Goal: Task Accomplishment & Management: Complete application form

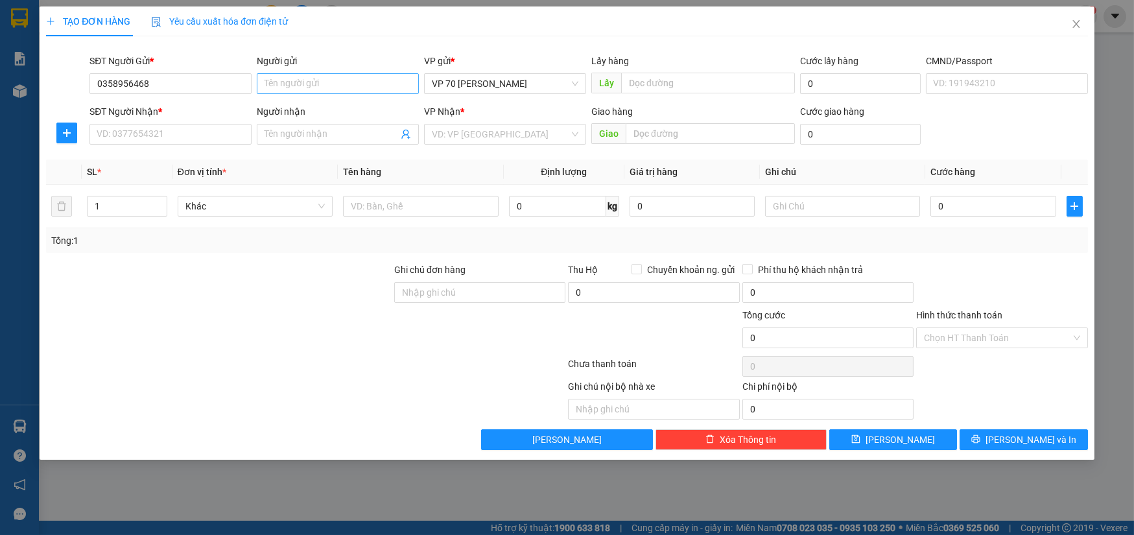
type input "0358956468"
click at [364, 85] on input "Người gửi" at bounding box center [338, 83] width 162 height 21
type input "trang"
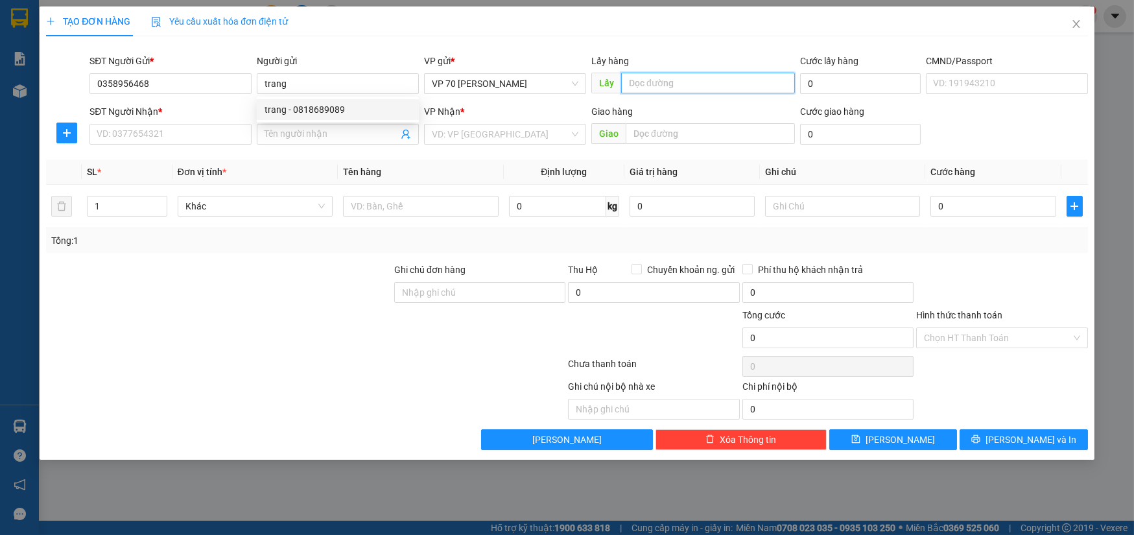
click at [696, 87] on input "text" at bounding box center [708, 83] width 174 height 21
type input "vp"
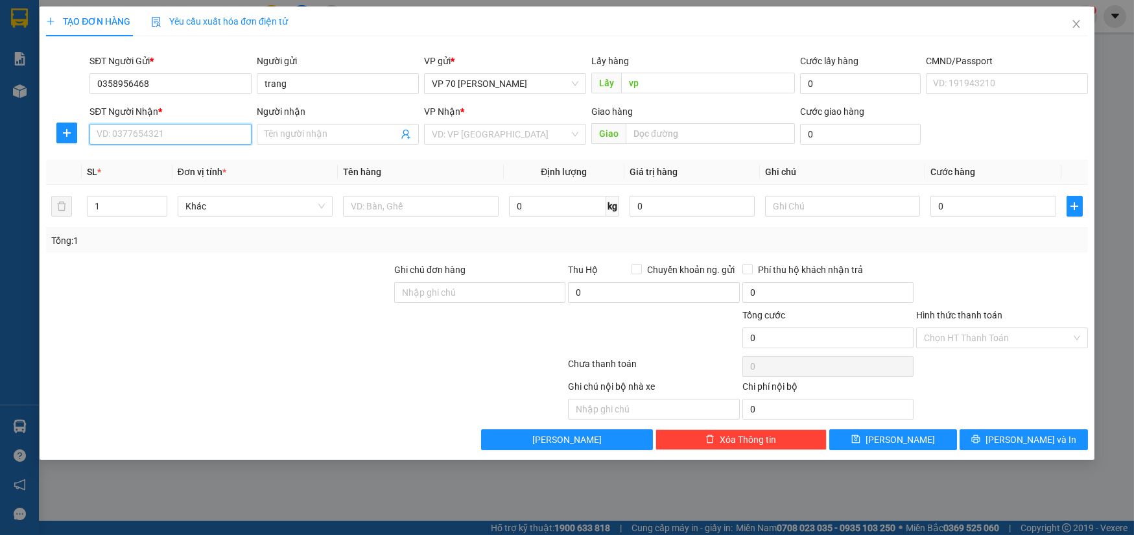
click at [149, 131] on input "SĐT Người Nhận *" at bounding box center [170, 134] width 162 height 21
type input "0937943666"
click at [303, 125] on span at bounding box center [338, 134] width 162 height 21
type input "hà nhỏ"
click at [524, 135] on input "search" at bounding box center [500, 133] width 137 height 19
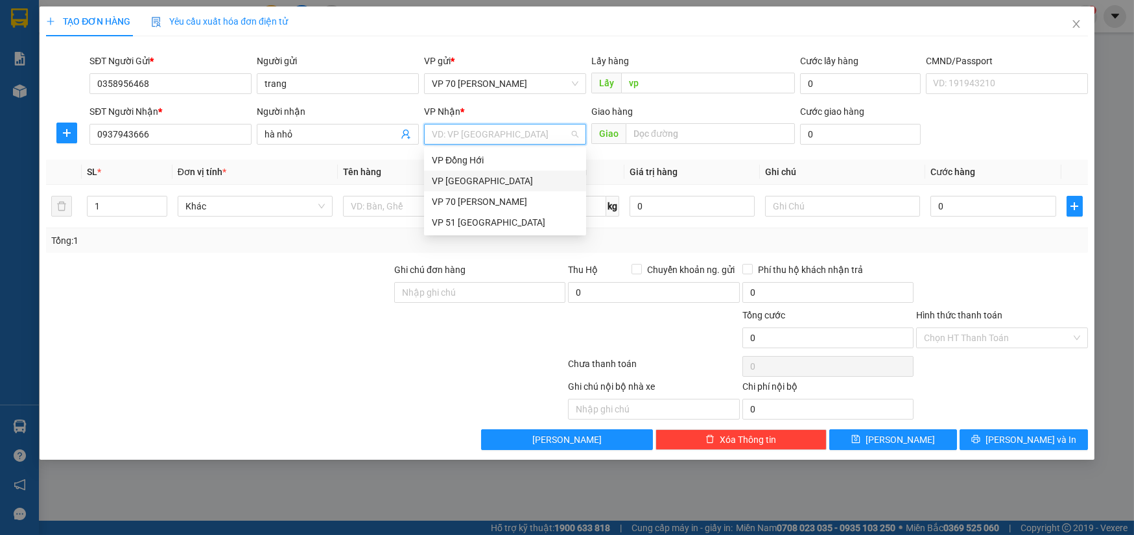
click at [460, 181] on div "VP [GEOGRAPHIC_DATA]" at bounding box center [505, 181] width 146 height 14
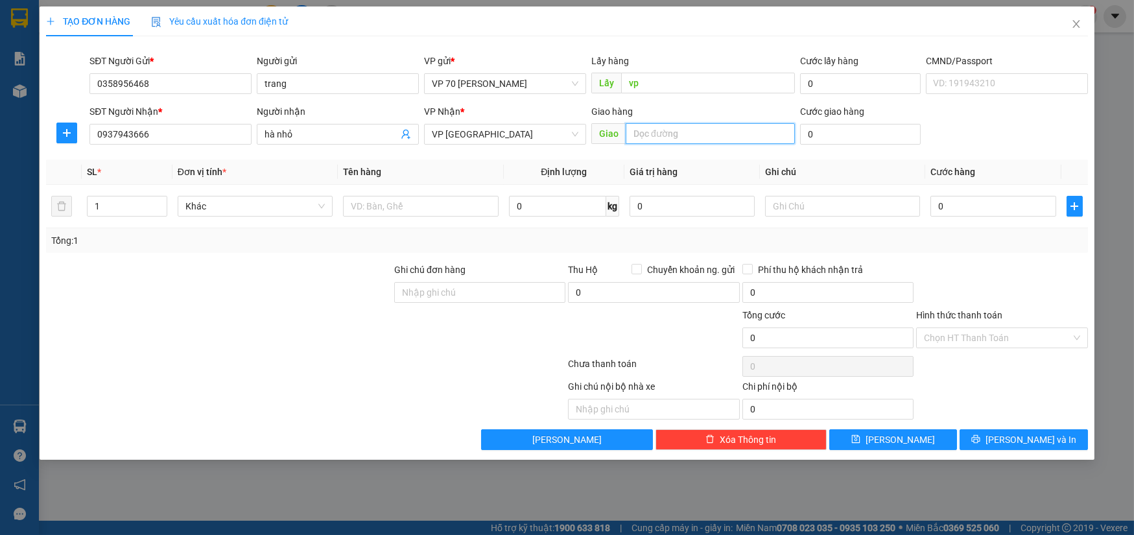
click at [682, 130] on input "text" at bounding box center [709, 133] width 169 height 21
type input "quảng truongwfv"
click at [128, 205] on input "1" at bounding box center [126, 205] width 78 height 19
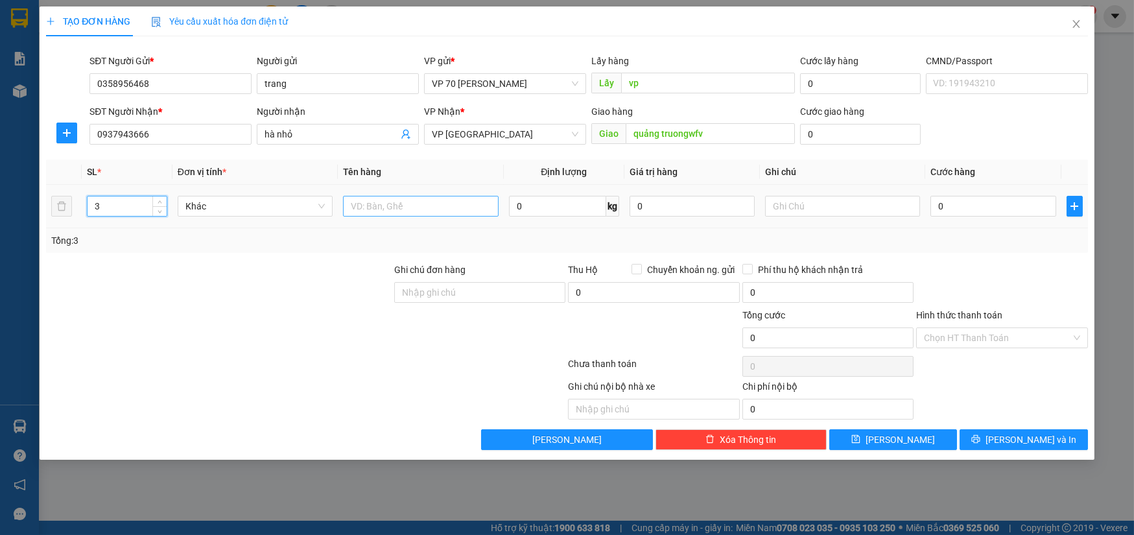
type input "3"
click at [435, 210] on input "text" at bounding box center [421, 206] width 156 height 21
type input "t"
type input "cửa tủ"
click at [976, 201] on input "0" at bounding box center [992, 206] width 125 height 21
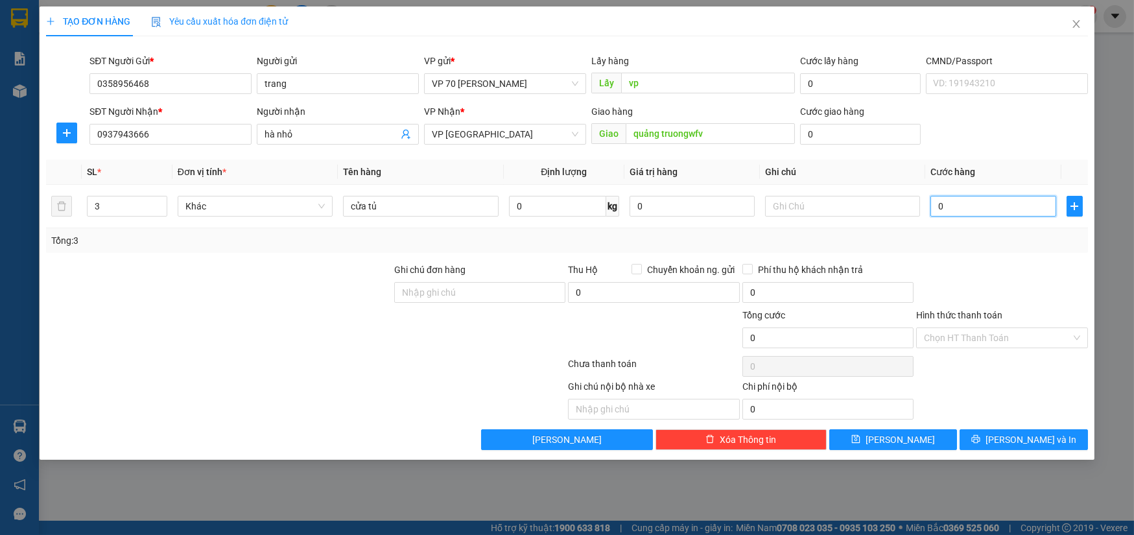
type input "2"
type input "0"
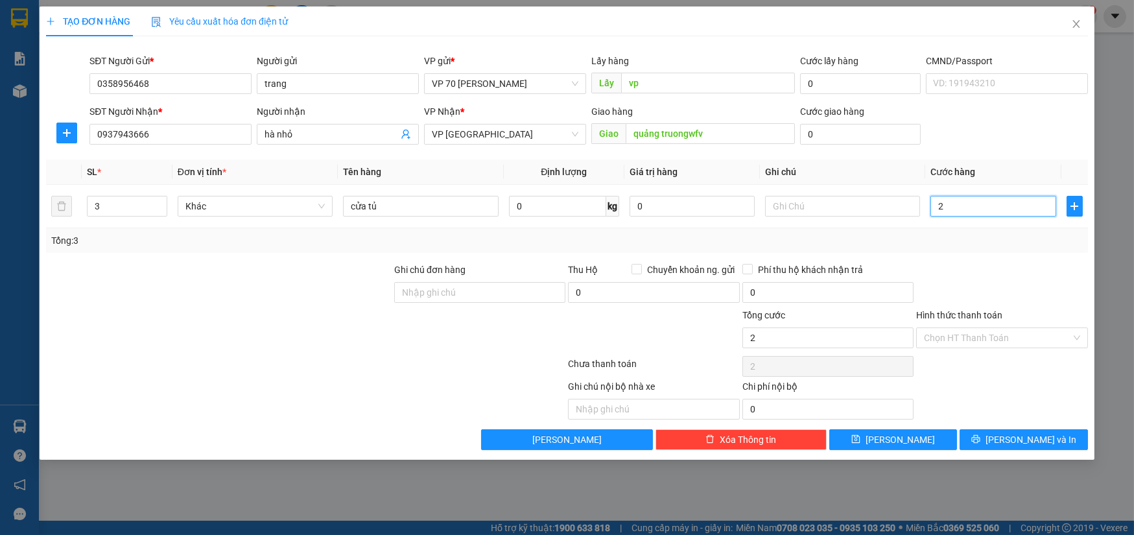
type input "0"
type input "01"
type input "1"
type input "0"
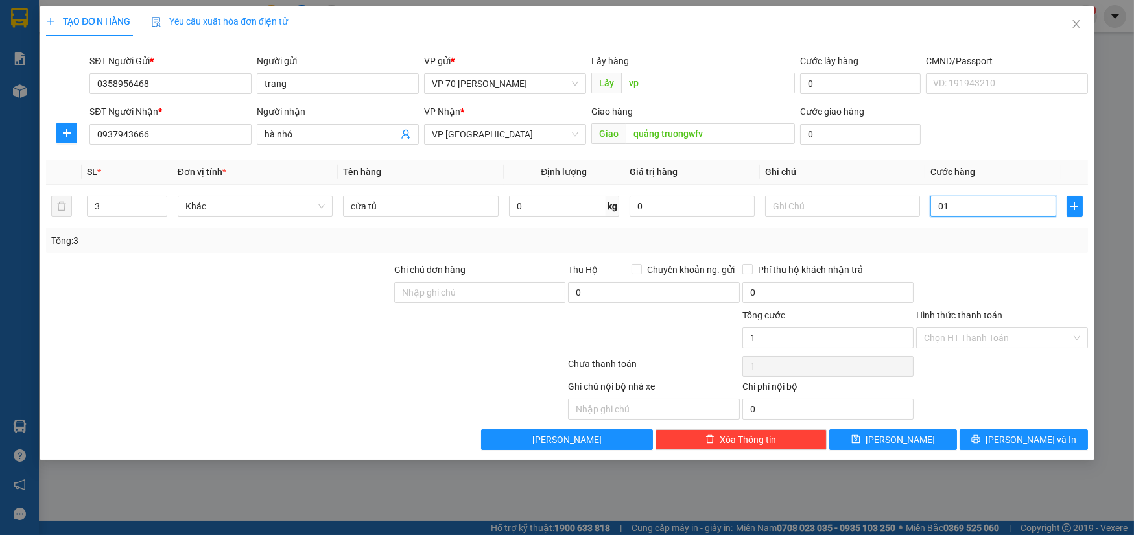
type input "0"
type input "01"
type input "1"
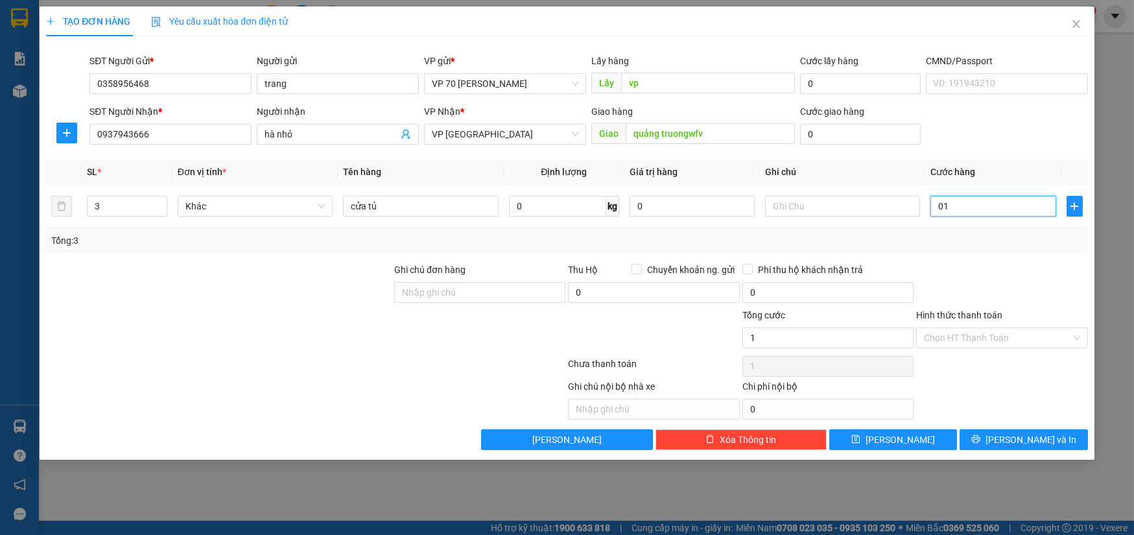
type input "015"
type input "15"
type input "0.150"
type input "150"
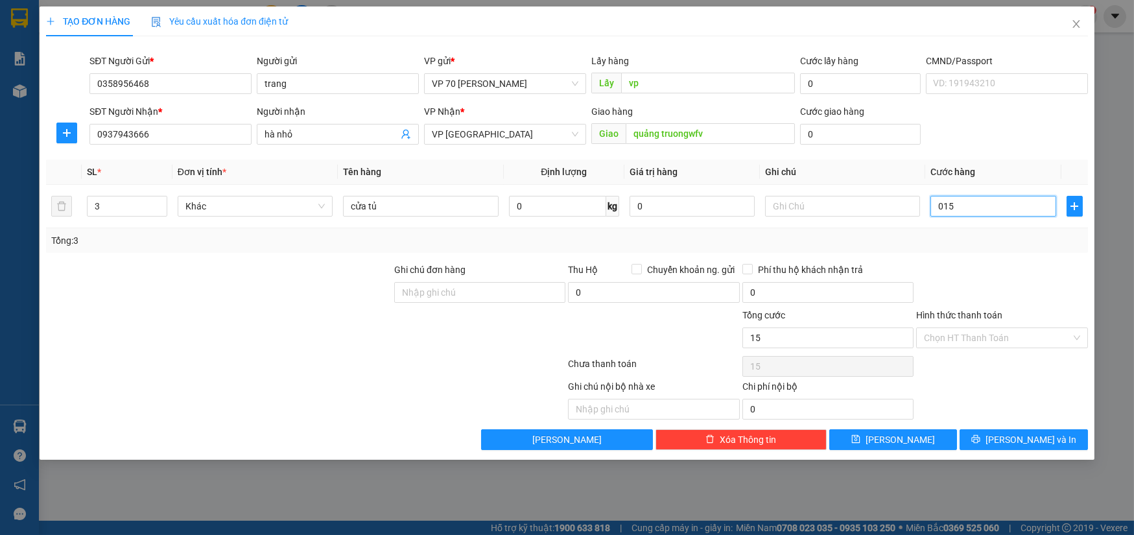
type input "150"
type input "01.500"
type input "1.500"
type input "015.000"
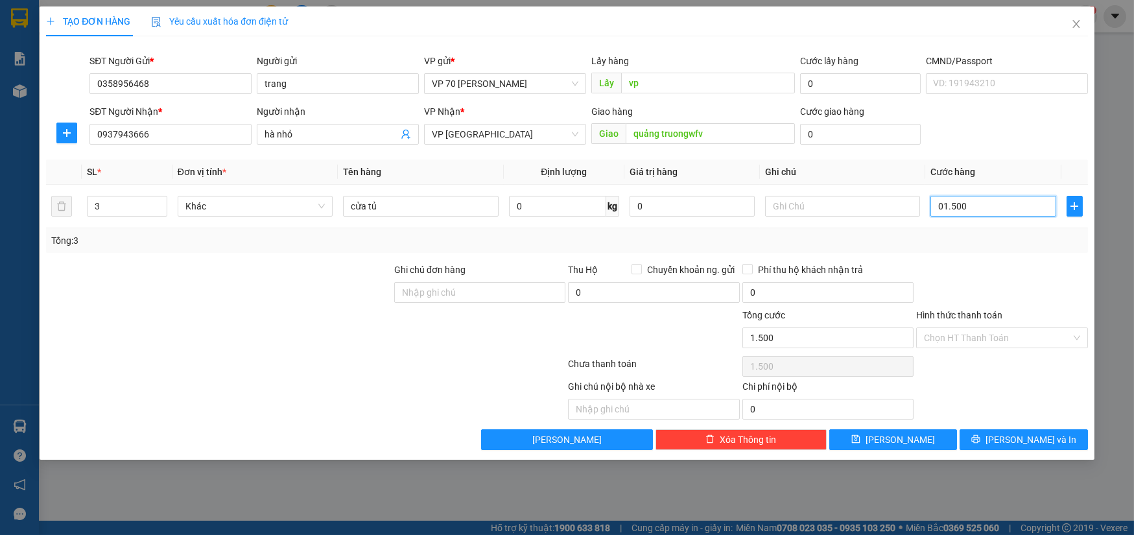
type input "15.000"
type input "0.150.000"
type input "150.000"
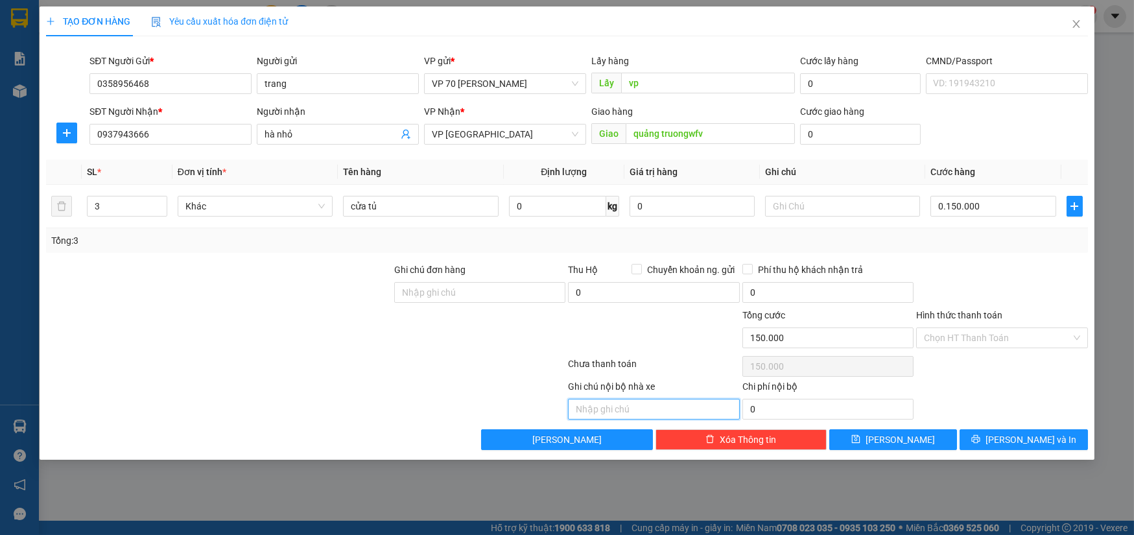
type input "150.000"
click at [620, 408] on input "text" at bounding box center [653, 409] width 171 height 21
click at [725, 128] on input "quảng truongwfv" at bounding box center [709, 133] width 169 height 21
type input "quảng trường"
click at [638, 403] on input "text" at bounding box center [653, 409] width 171 height 21
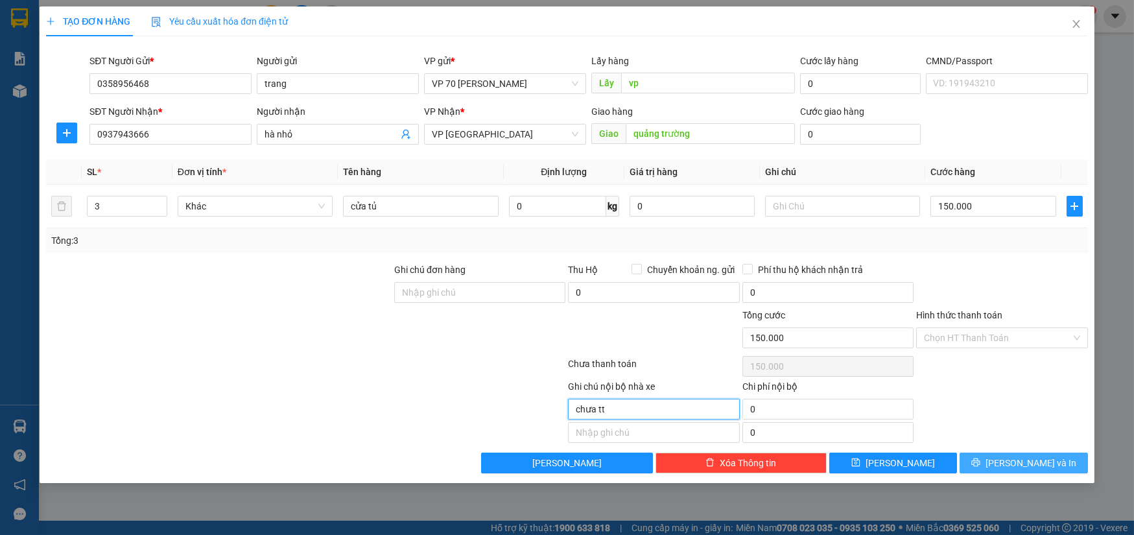
type input "chưa tt"
click at [1019, 469] on button "[PERSON_NAME] và In" at bounding box center [1023, 462] width 128 height 21
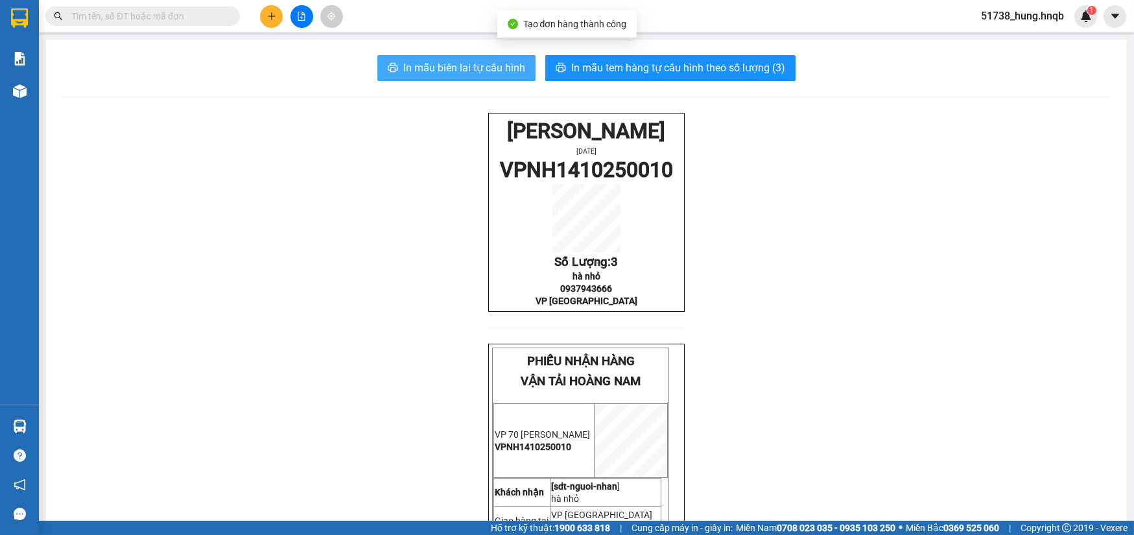
click at [471, 64] on span "In mẫu biên lai tự cấu hình" at bounding box center [464, 68] width 122 height 16
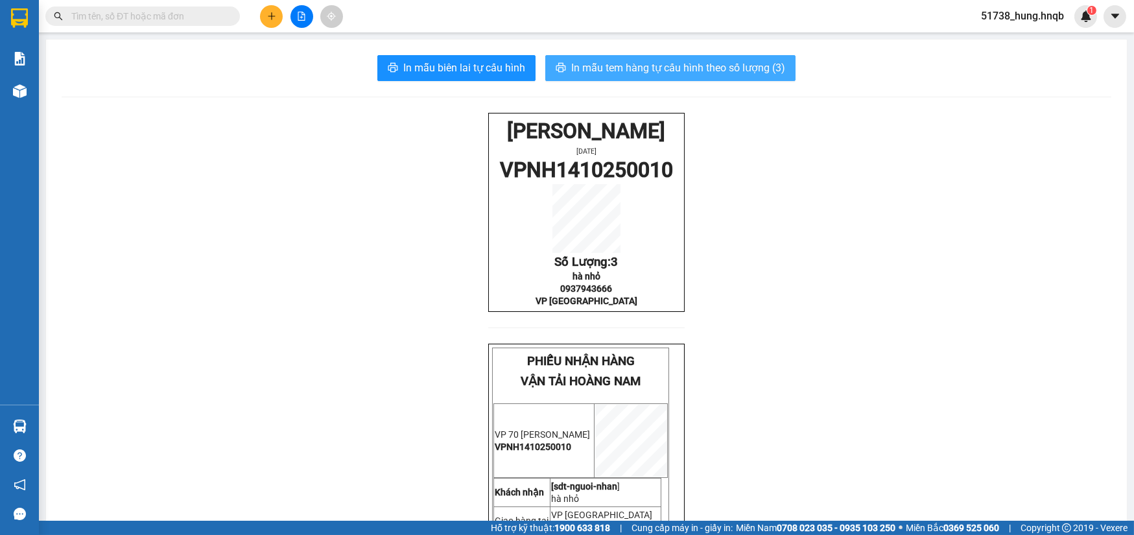
click at [679, 67] on span "In mẫu tem hàng tự cấu hình theo số lượng (3)" at bounding box center [678, 68] width 214 height 16
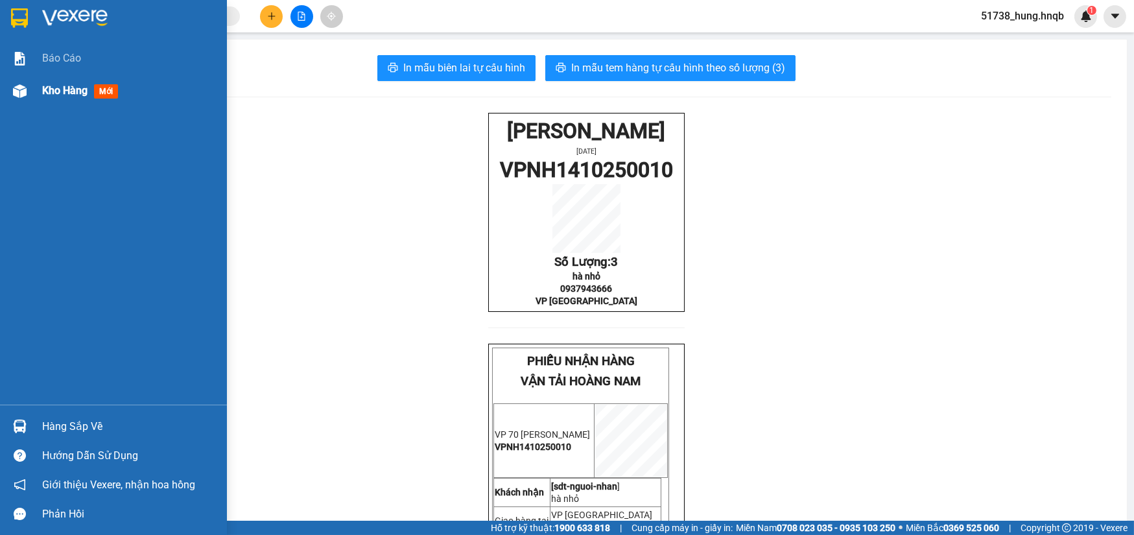
click at [21, 87] on img at bounding box center [20, 91] width 14 height 14
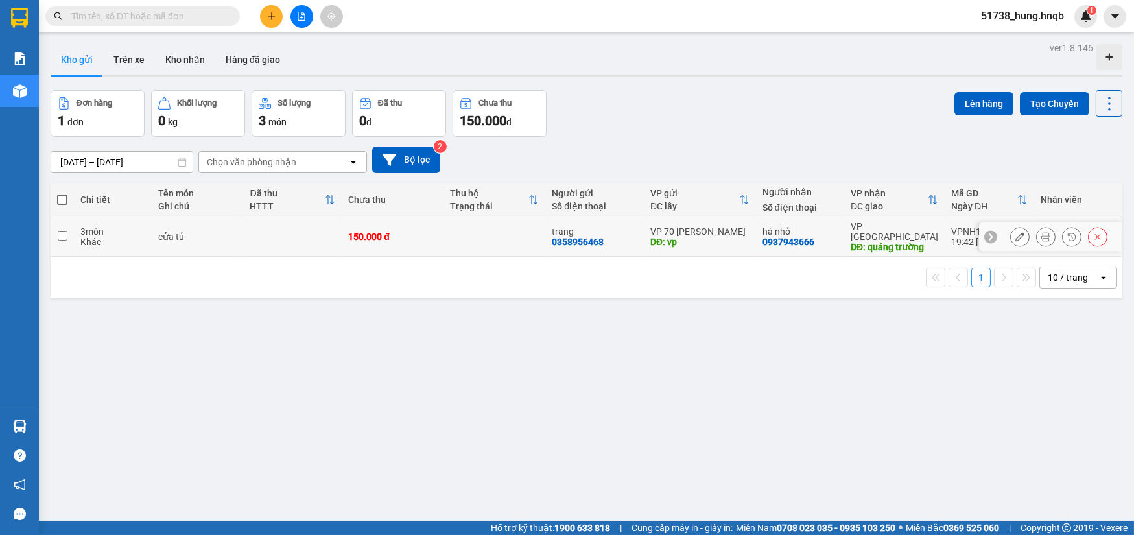
click at [308, 239] on td at bounding box center [292, 237] width 99 height 40
checkbox input "true"
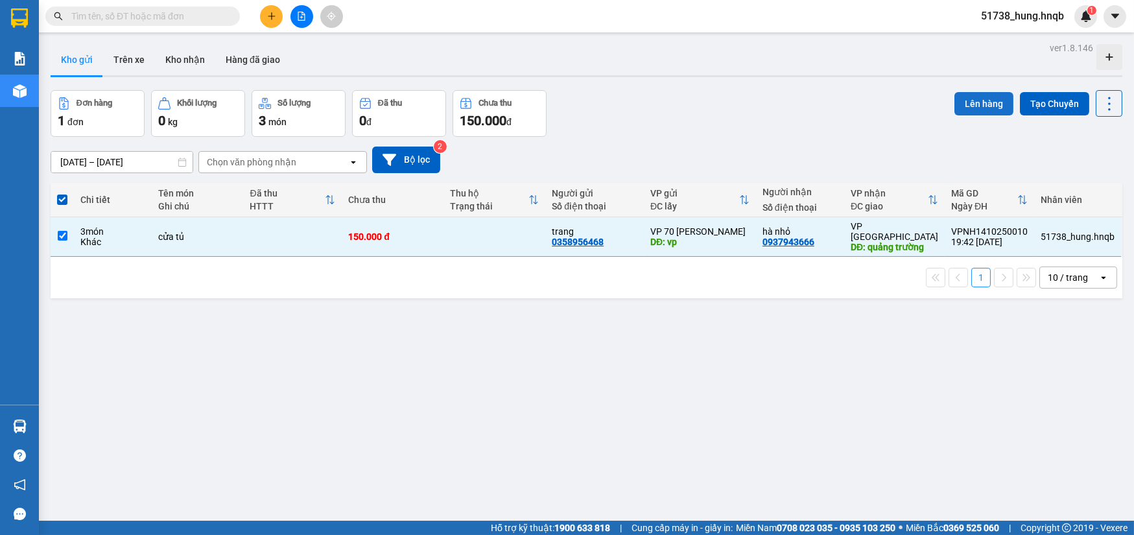
click at [986, 108] on button "Lên hàng" at bounding box center [983, 103] width 59 height 23
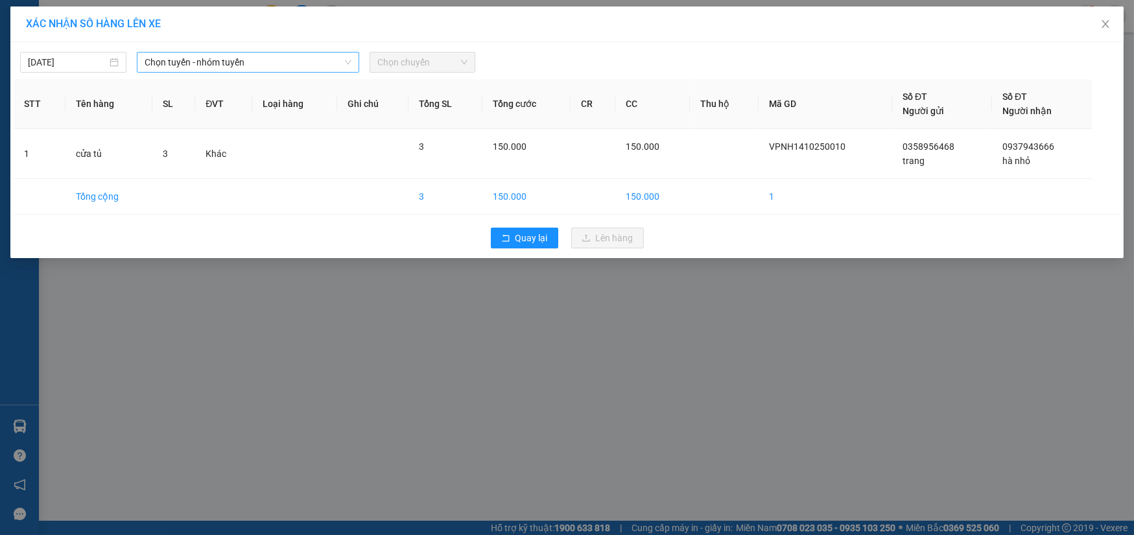
click at [196, 58] on span "Chọn tuyến - nhóm tuyến" at bounding box center [248, 61] width 207 height 19
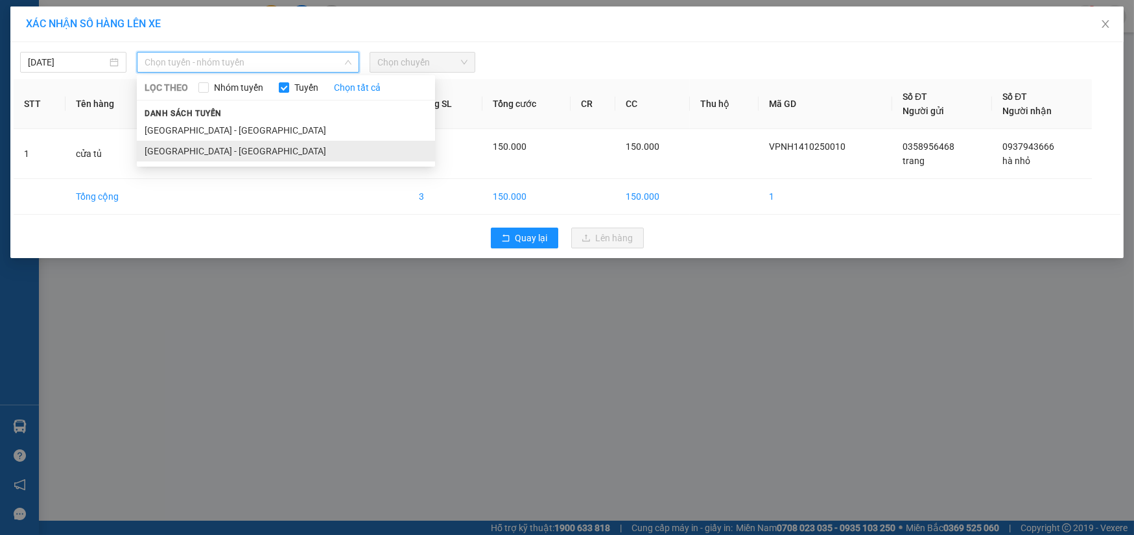
click at [228, 148] on li "[GEOGRAPHIC_DATA] - [GEOGRAPHIC_DATA]" at bounding box center [286, 151] width 298 height 21
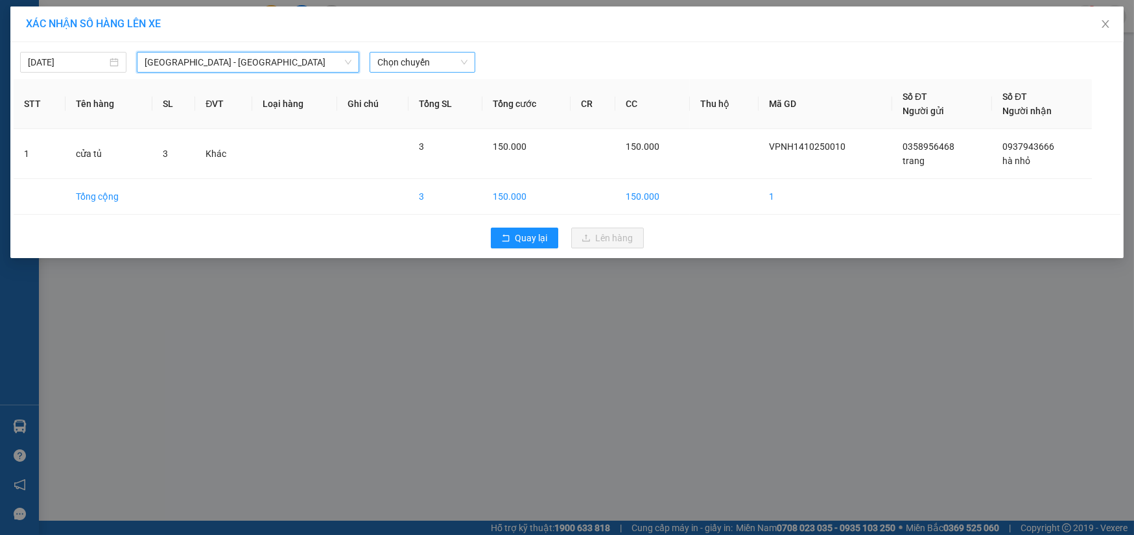
click at [425, 66] on span "Chọn chuyến" at bounding box center [422, 61] width 91 height 19
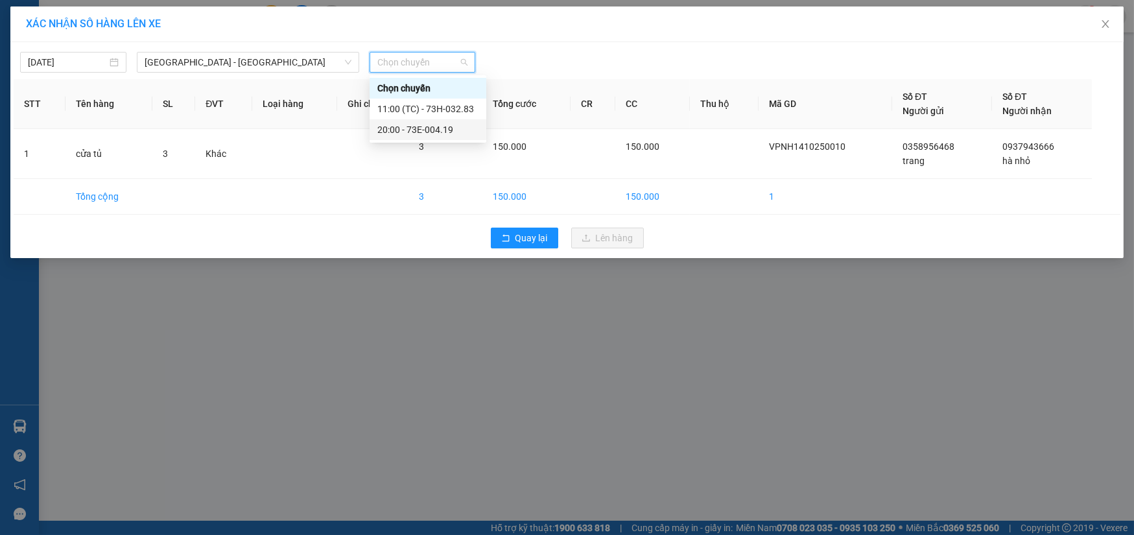
click at [446, 134] on div "20:00 - 73E-004.19" at bounding box center [427, 129] width 101 height 14
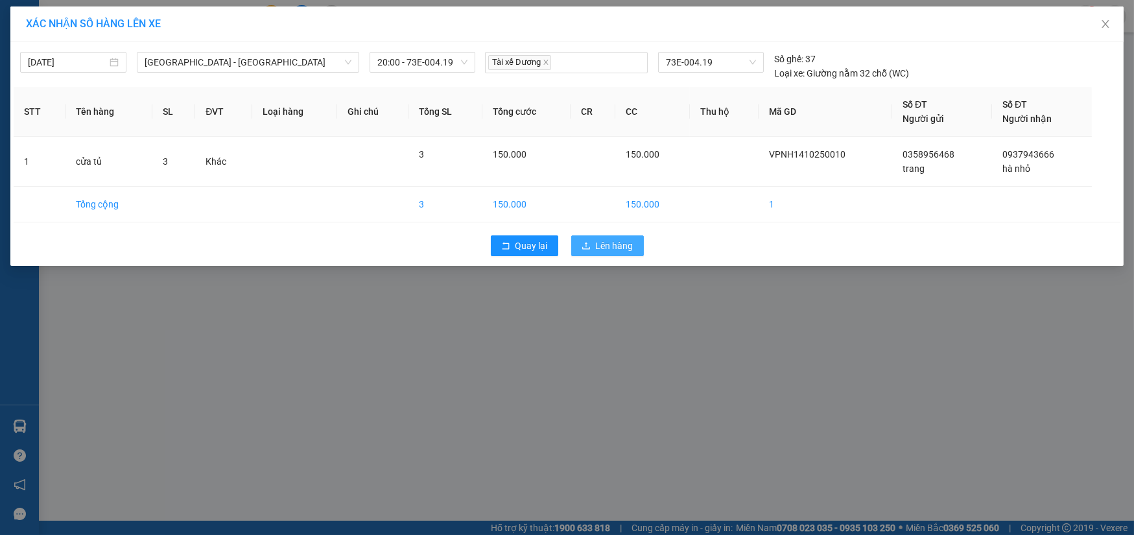
click at [624, 240] on span "Lên hàng" at bounding box center [615, 245] width 38 height 14
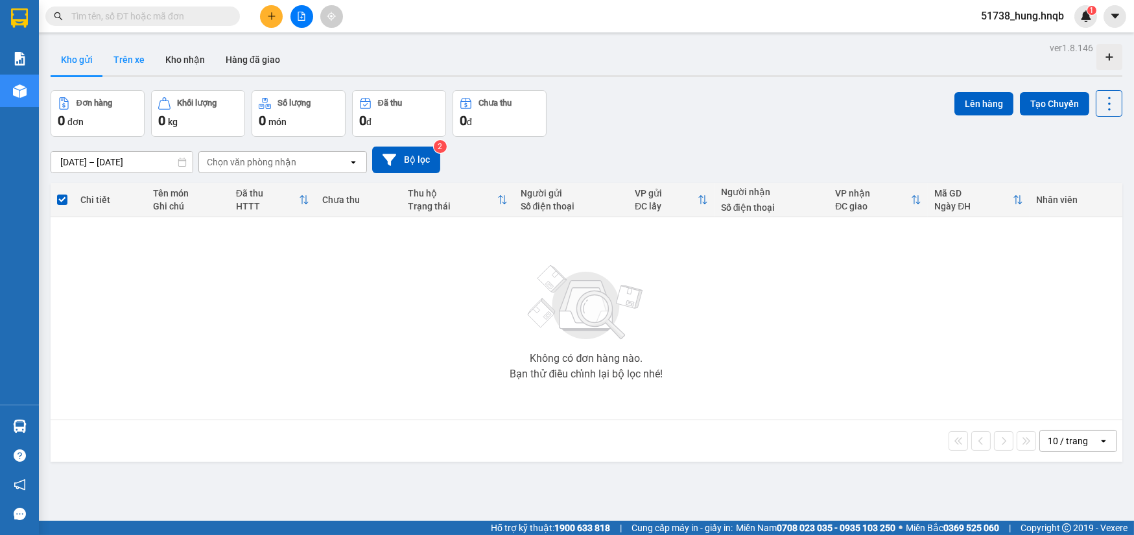
click at [119, 65] on button "Trên xe" at bounding box center [129, 59] width 52 height 31
